Goal: Task Accomplishment & Management: Manage account settings

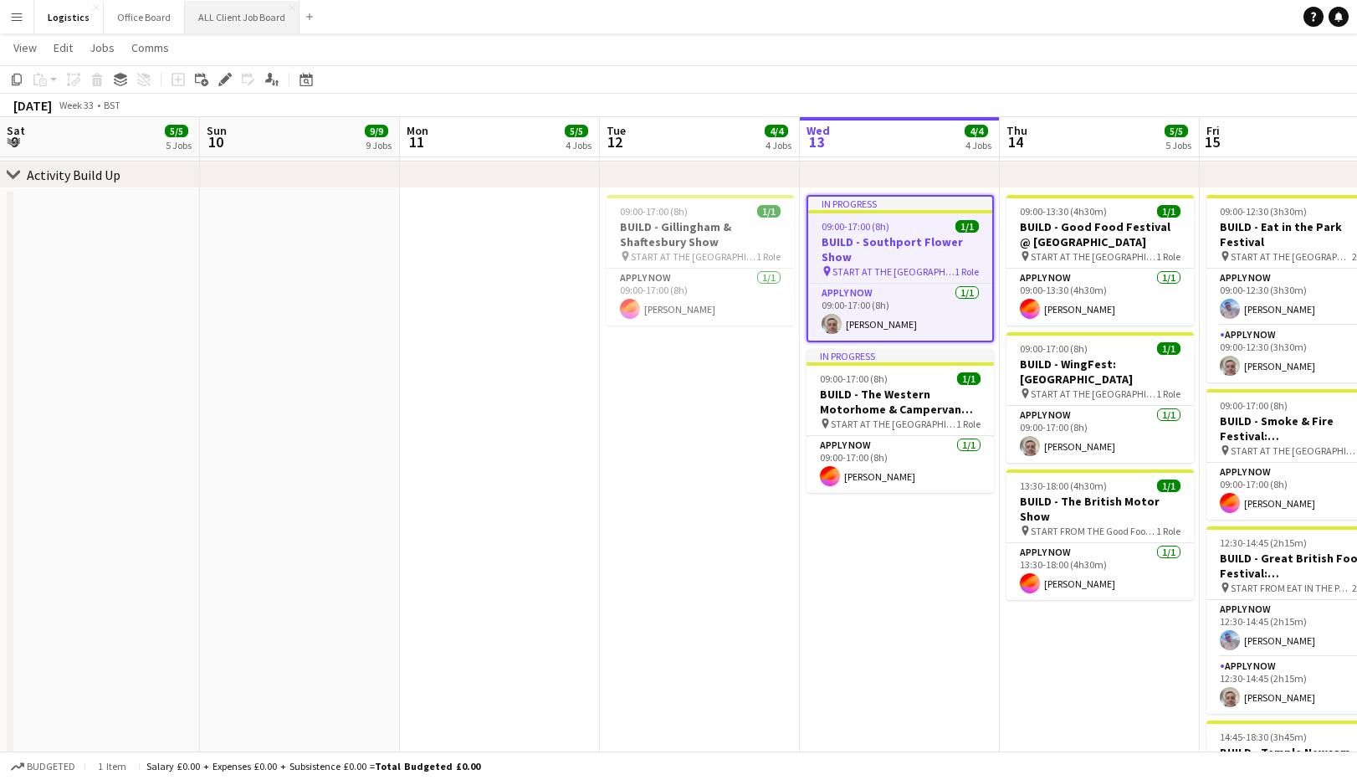
scroll to position [0, 401]
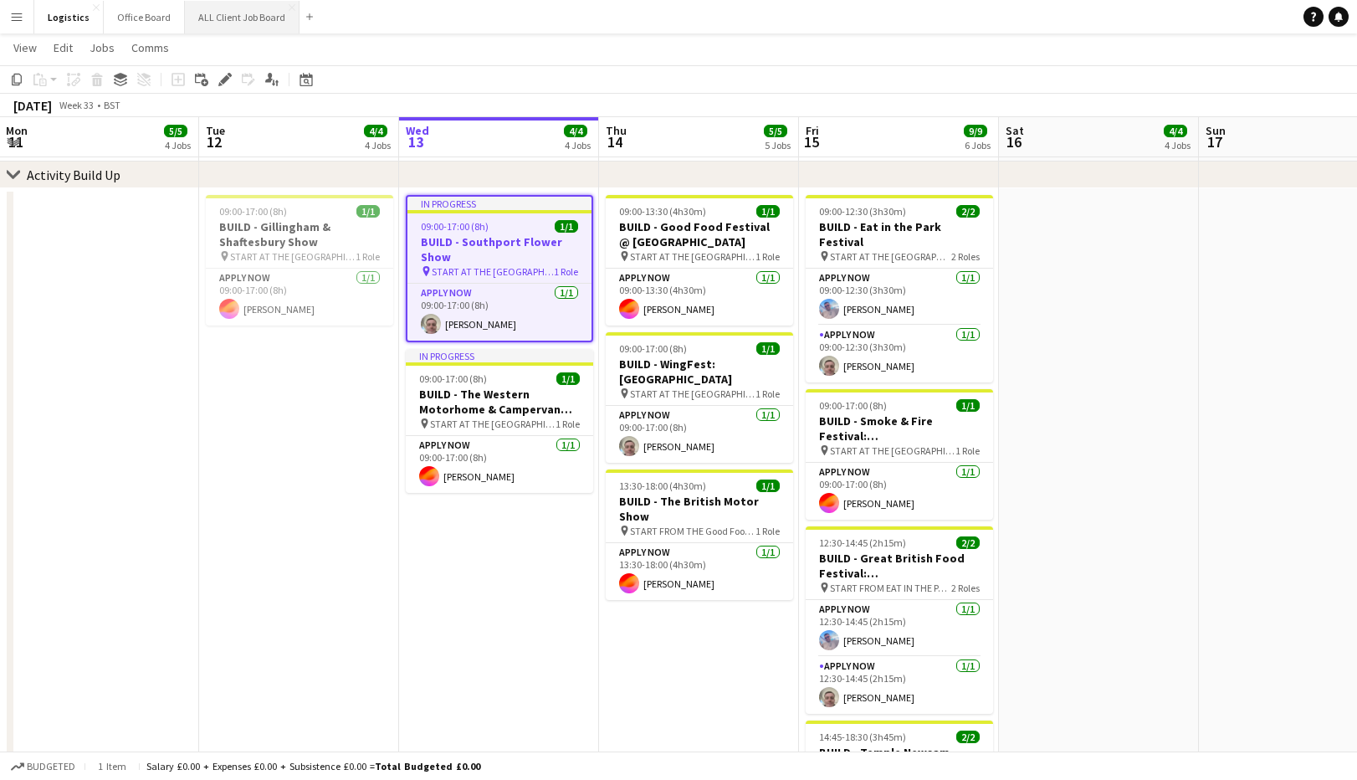
click at [237, 18] on button "ALL Client Job Board Close" at bounding box center [242, 17] width 115 height 33
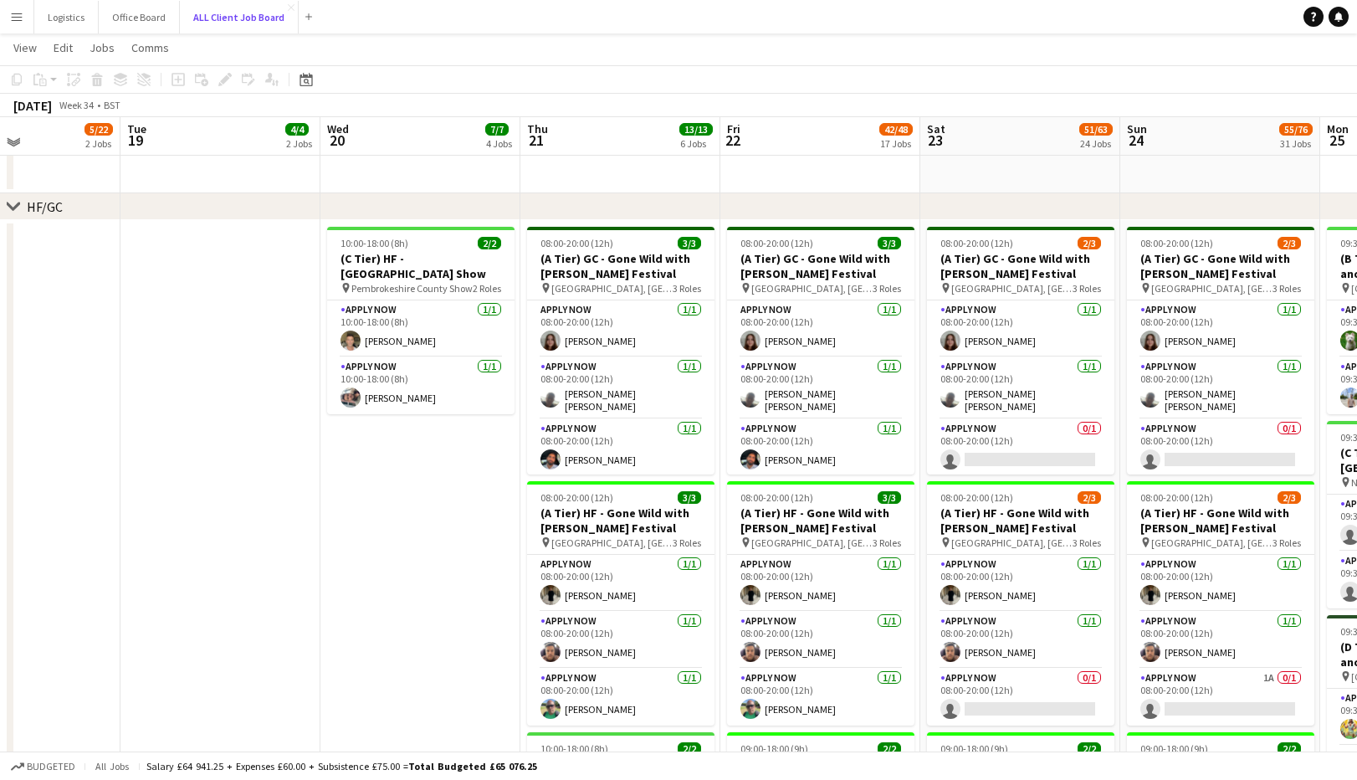
scroll to position [474, 0]
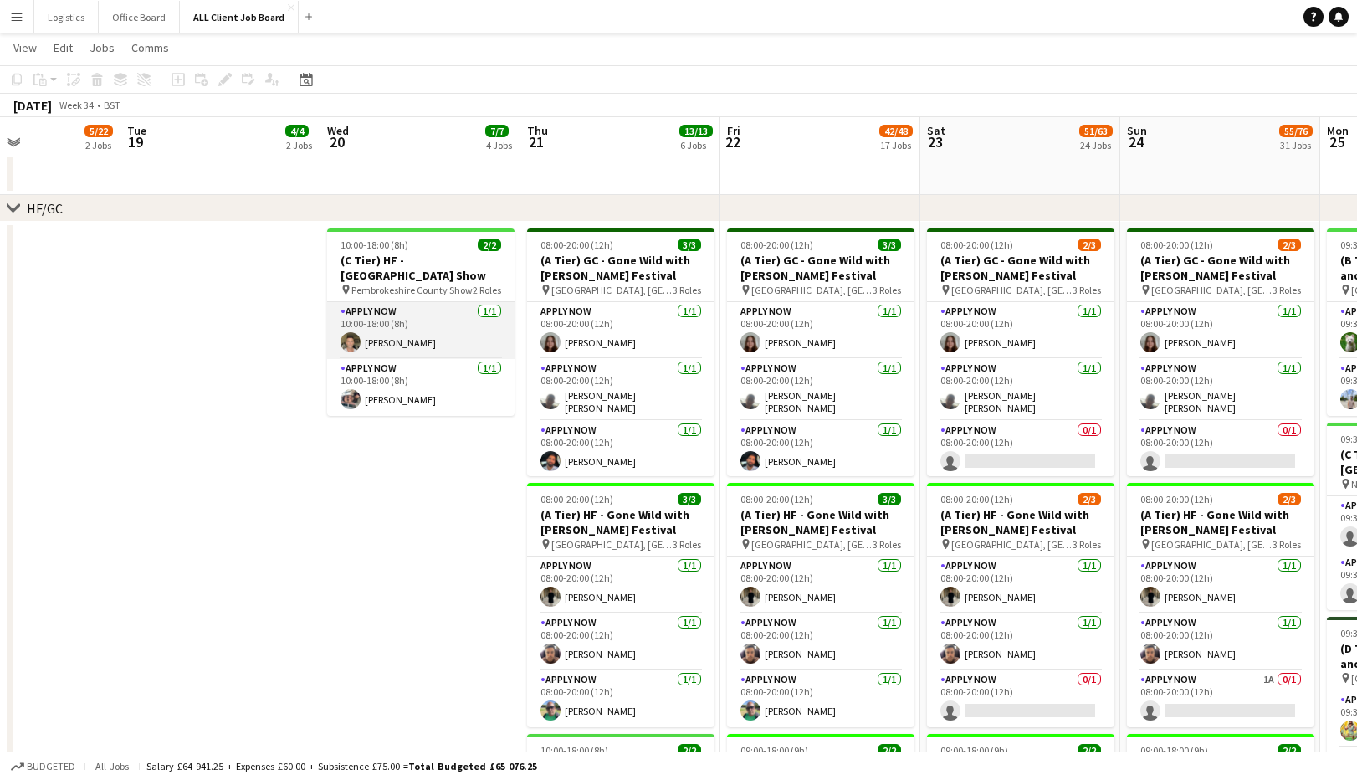
click at [413, 332] on app-card-role "APPLY NOW [DATE] 10:00-18:00 (8h) [PERSON_NAME]" at bounding box center [420, 330] width 187 height 57
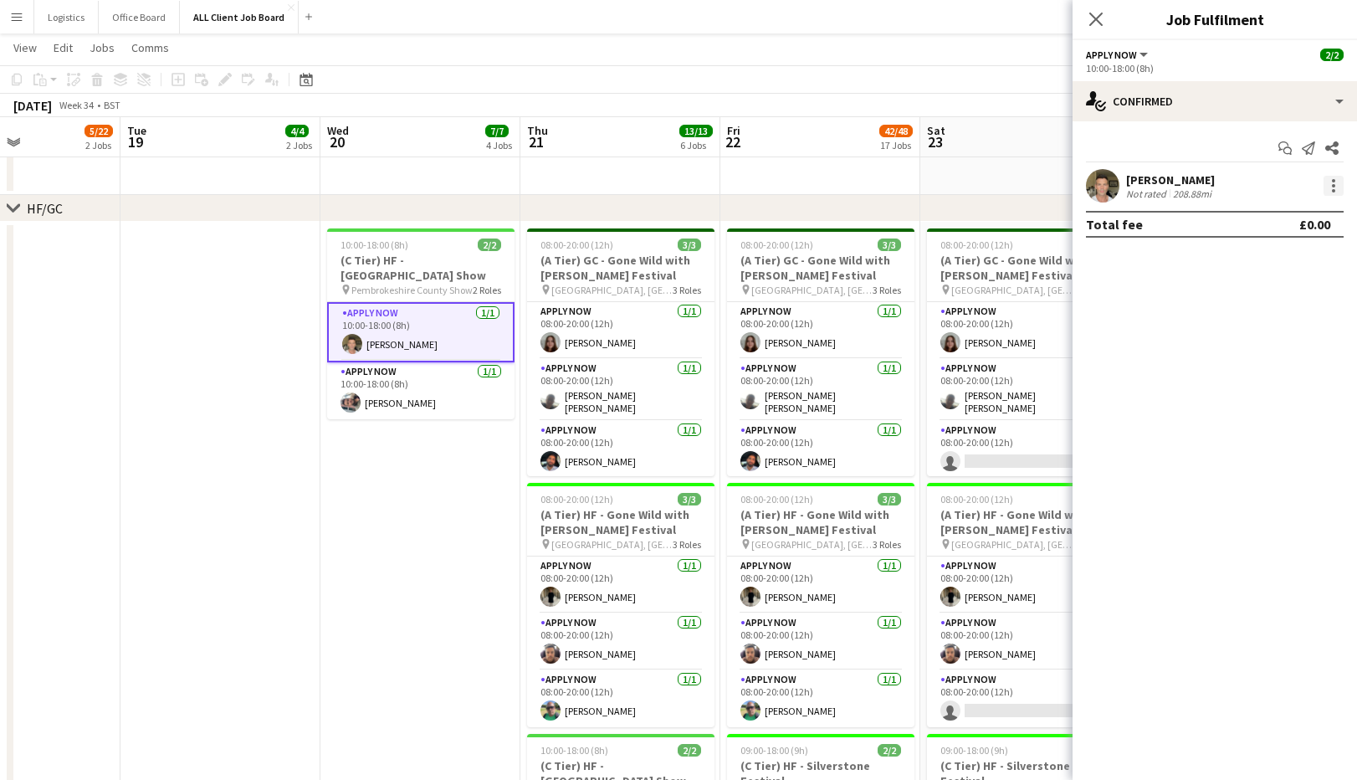
click at [1335, 186] on div at bounding box center [1333, 185] width 3 height 3
click at [1181, 190] on div at bounding box center [678, 390] width 1357 height 780
click at [1178, 178] on div "[PERSON_NAME]" at bounding box center [1170, 179] width 89 height 15
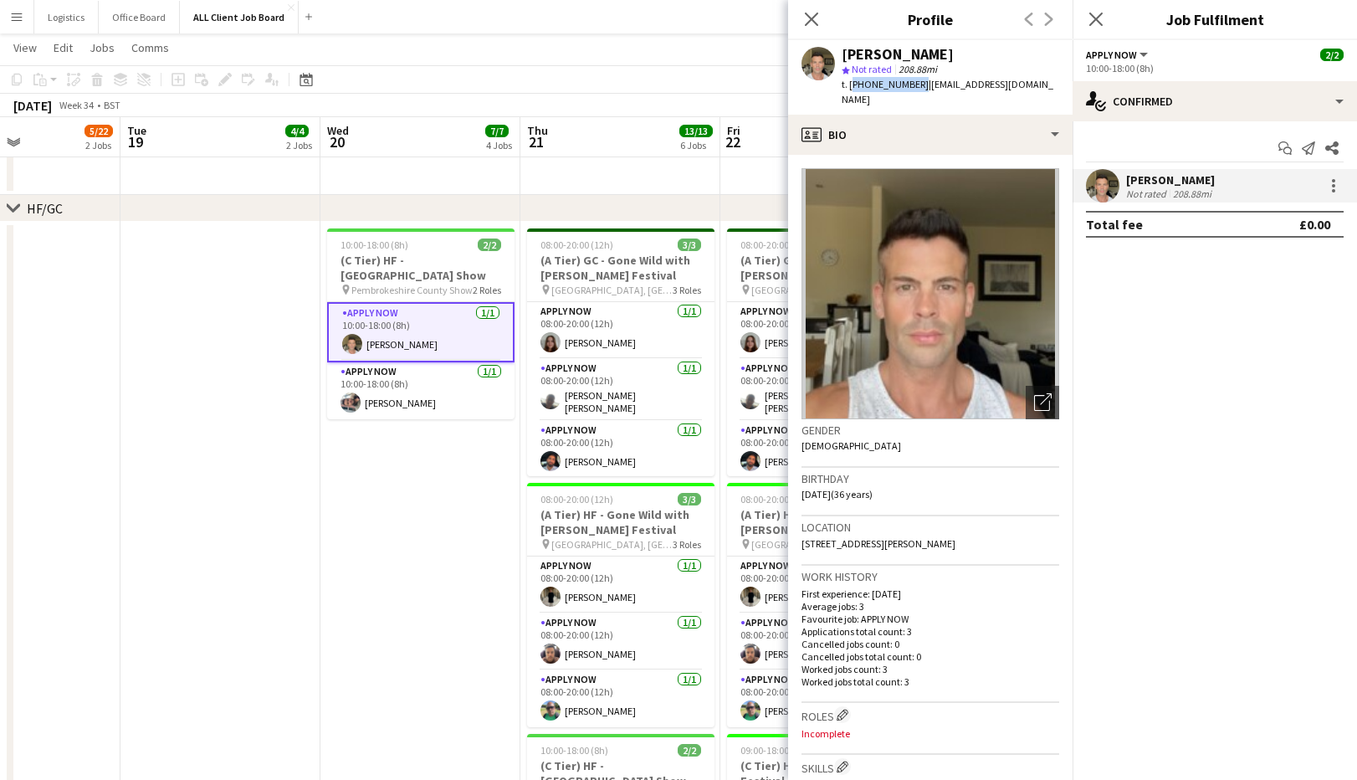
drag, startPoint x: 915, startPoint y: 85, endPoint x: 850, endPoint y: 86, distance: 64.4
click at [850, 86] on span "t. [PHONE_NUMBER]" at bounding box center [885, 84] width 87 height 13
copy span "[PHONE_NUMBER]"
click at [395, 387] on app-card-role "APPLY NOW [DATE] 10:00-18:00 (8h) [PERSON_NAME]" at bounding box center [420, 390] width 187 height 57
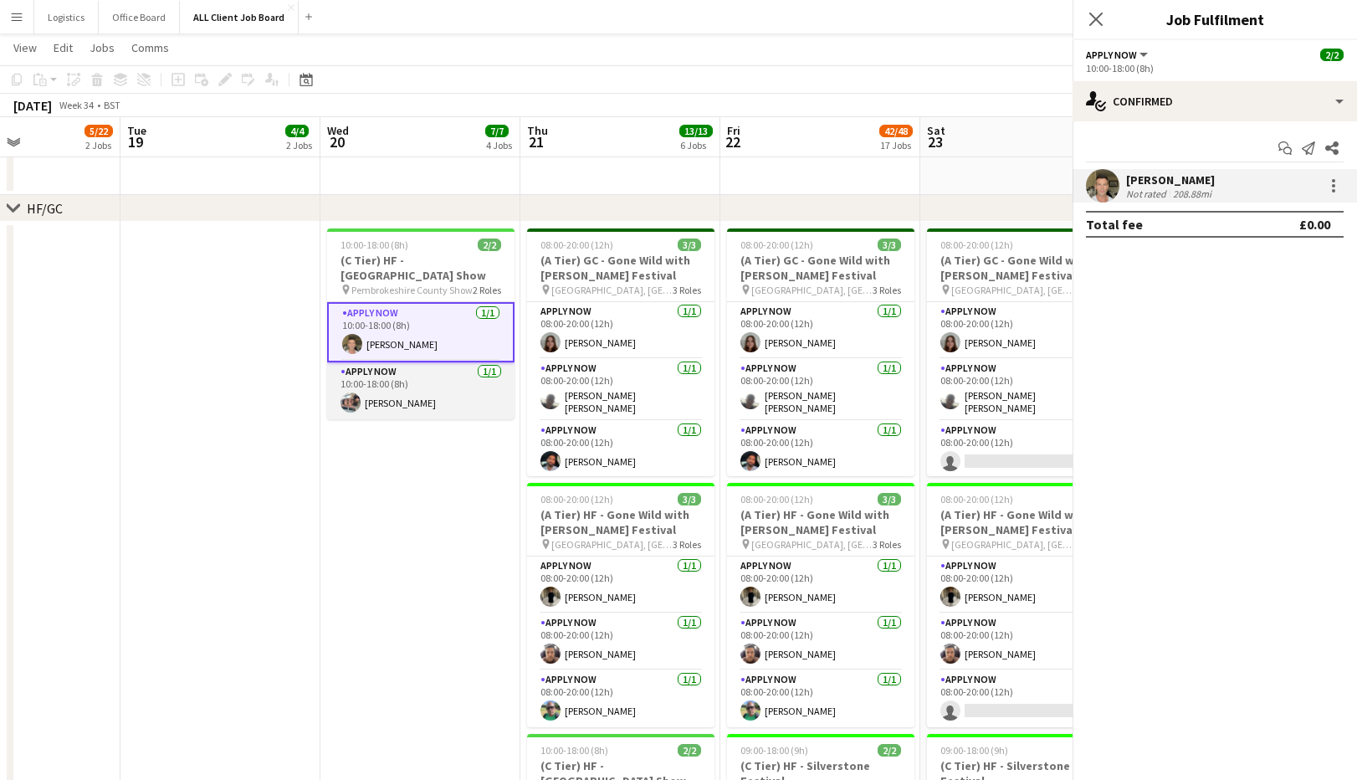
scroll to position [0, 679]
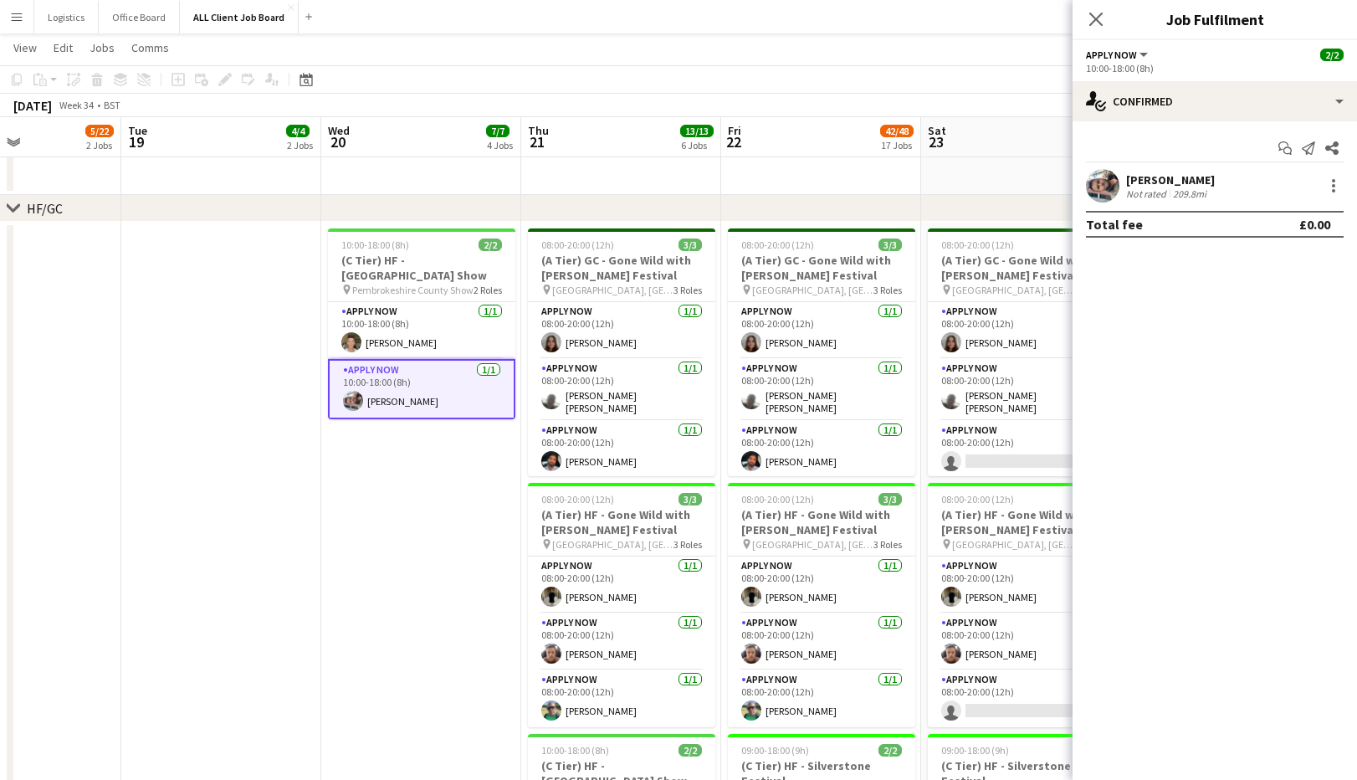
click at [1153, 184] on div "[PERSON_NAME]" at bounding box center [1170, 179] width 89 height 15
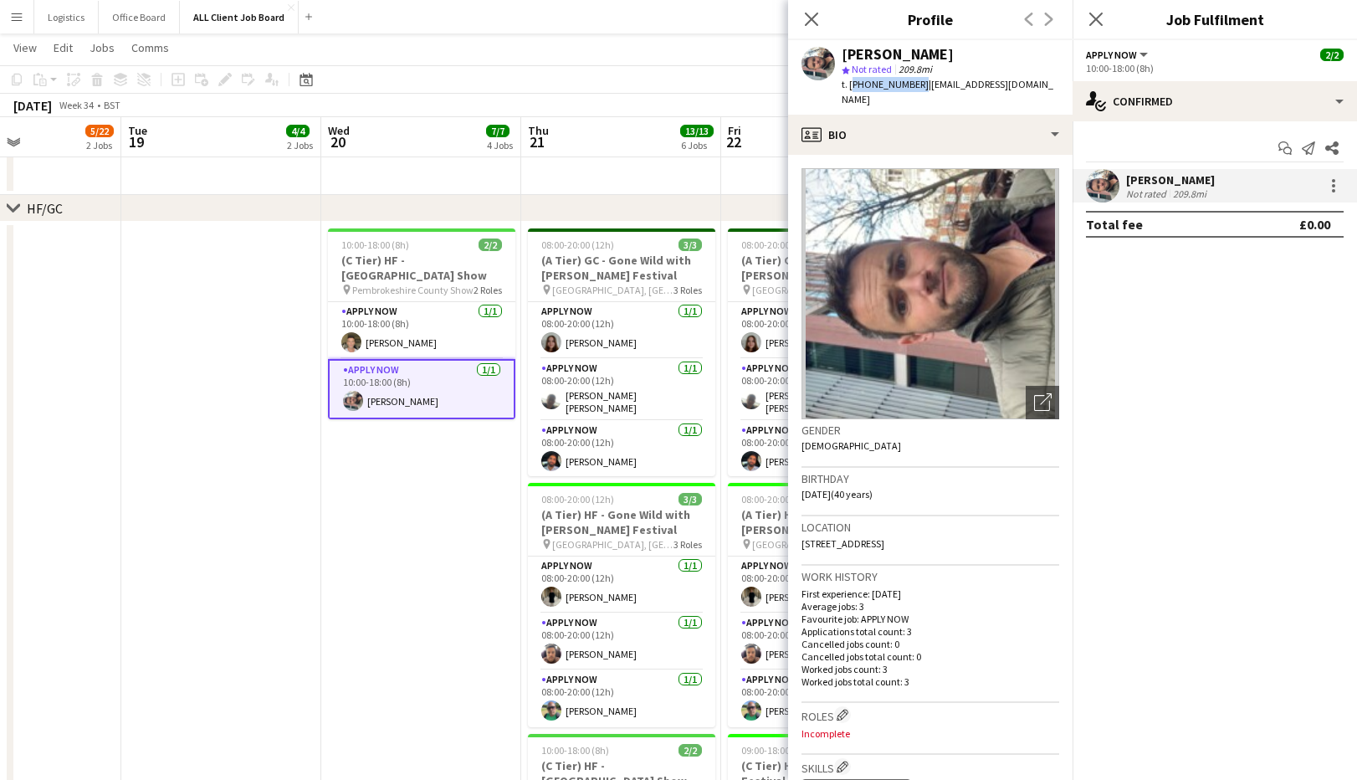
drag, startPoint x: 914, startPoint y: 85, endPoint x: 850, endPoint y: 86, distance: 63.6
click at [851, 86] on span "t. [PHONE_NUMBER]" at bounding box center [885, 84] width 87 height 13
copy span "[PHONE_NUMBER]"
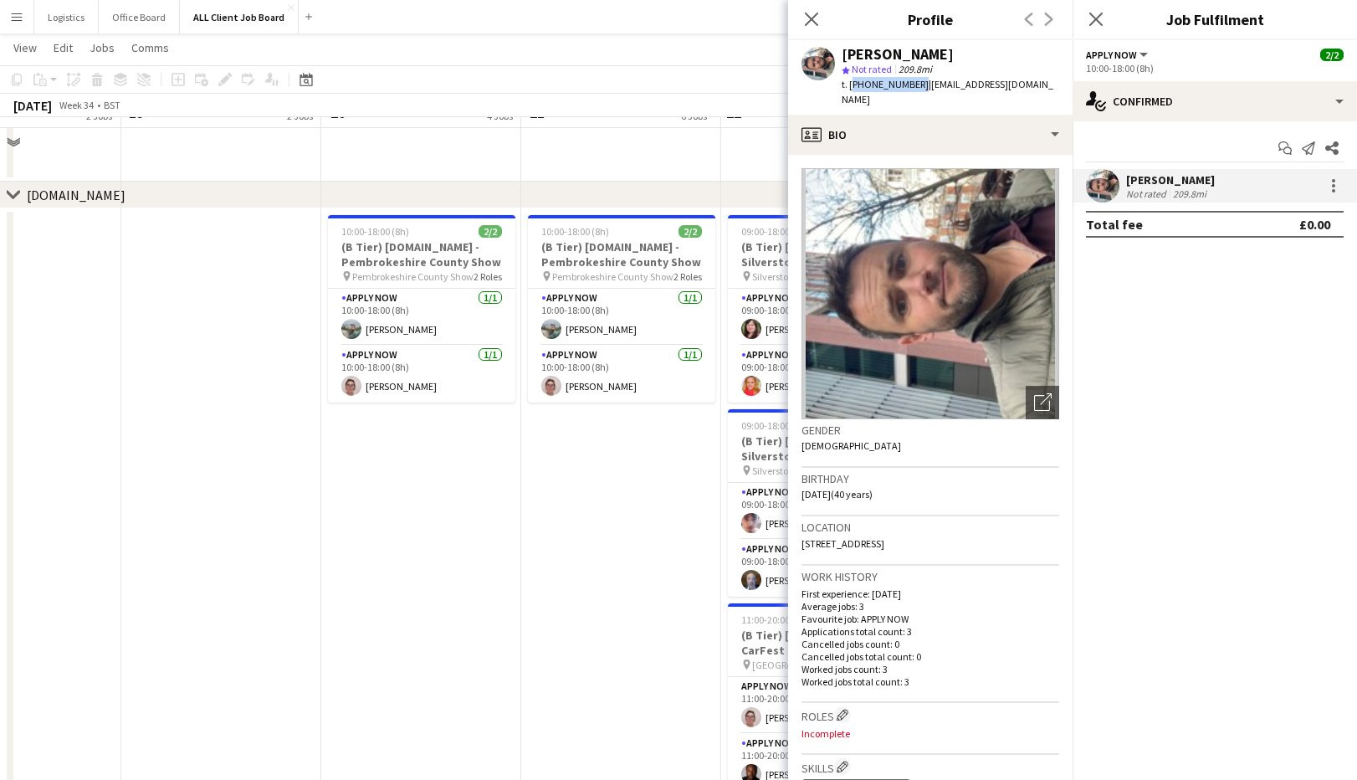
scroll to position [5931, 0]
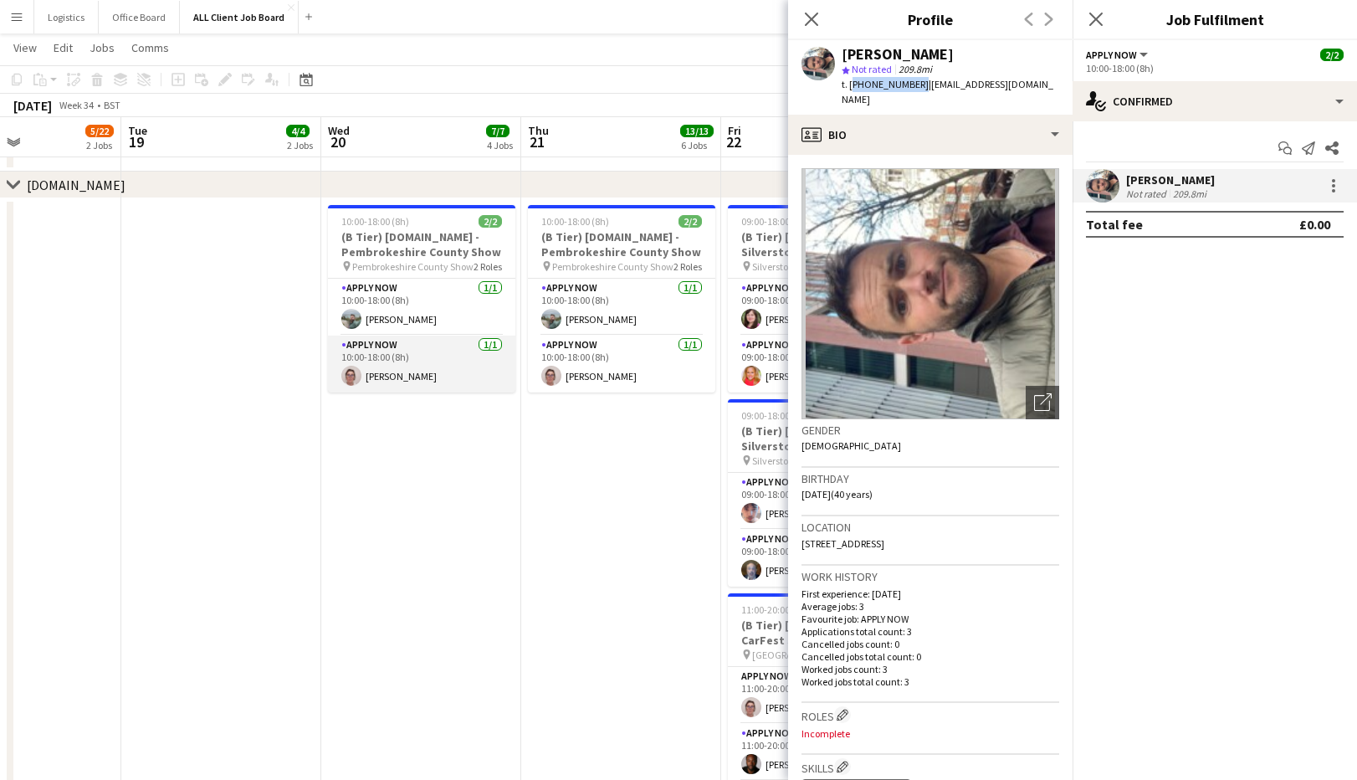
click at [411, 368] on app-card-role "APPLY NOW [DATE] 10:00-18:00 (8h) [PERSON_NAME]" at bounding box center [421, 364] width 187 height 57
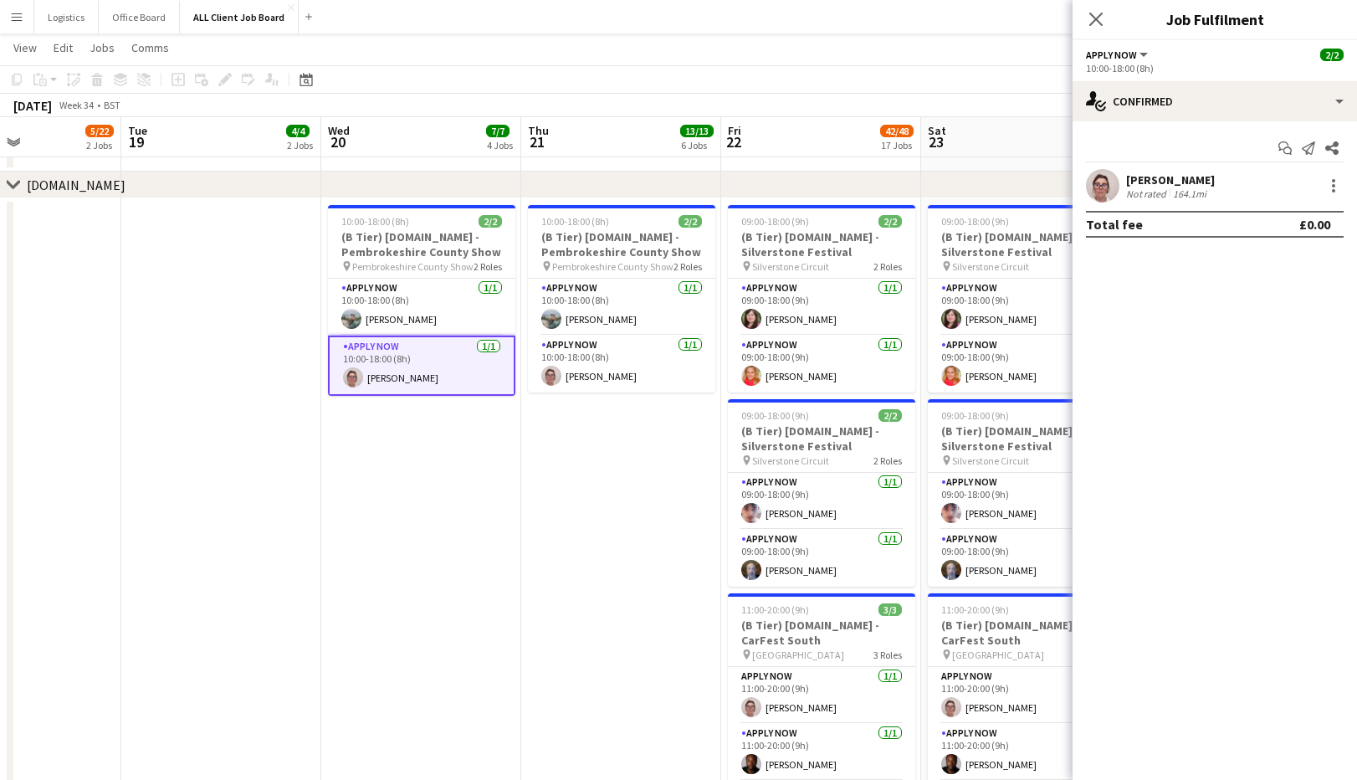
click at [1152, 191] on div "Not rated" at bounding box center [1148, 193] width 44 height 13
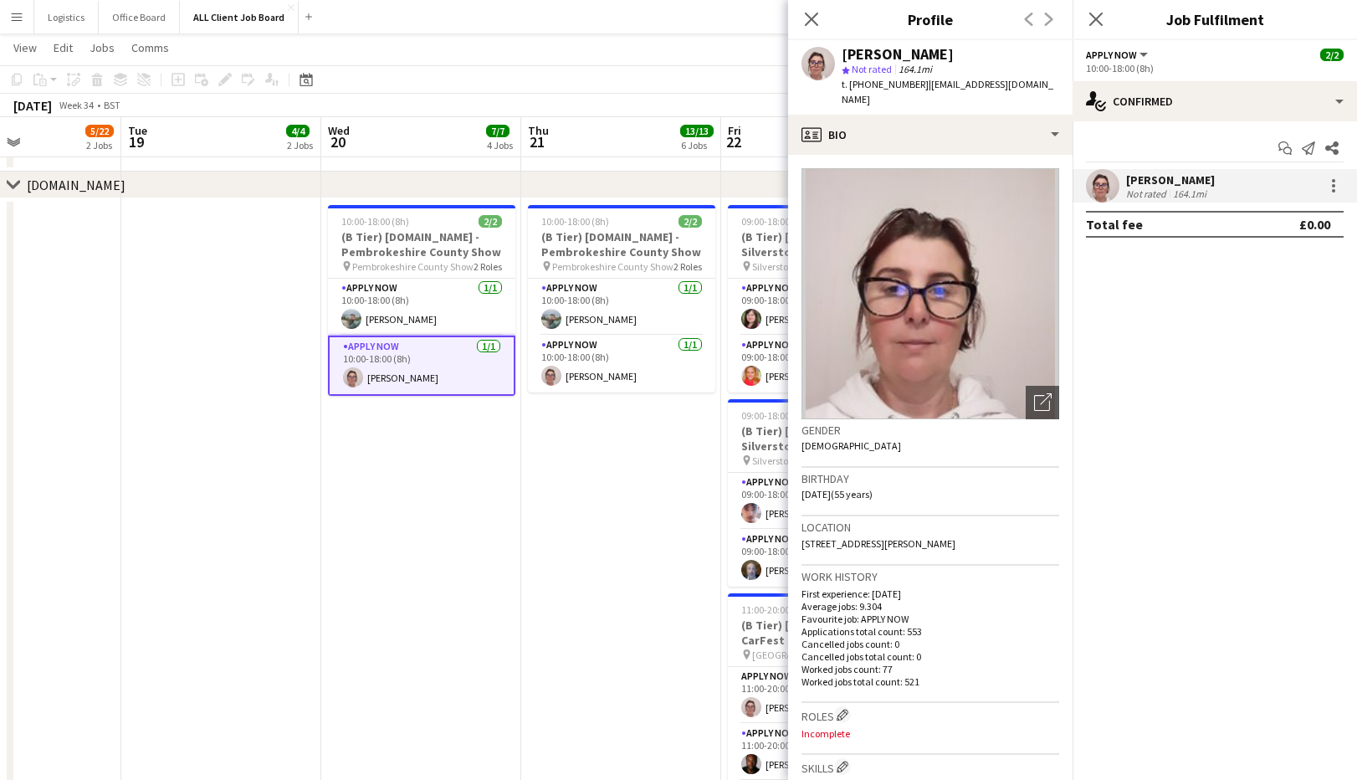
drag, startPoint x: 920, startPoint y: 85, endPoint x: 851, endPoint y: 85, distance: 68.6
click at [851, 85] on span "t. [PHONE_NUMBER]" at bounding box center [885, 84] width 87 height 13
copy span "[PHONE_NUMBER]"
